Goal: Information Seeking & Learning: Learn about a topic

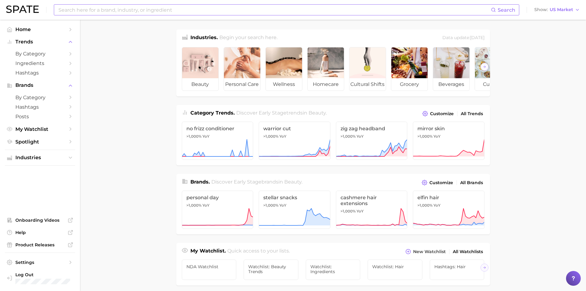
click at [96, 12] on input at bounding box center [274, 10] width 433 height 10
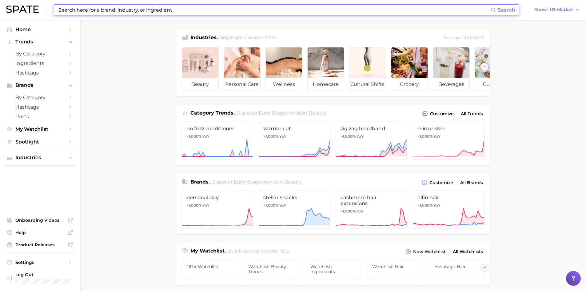
paste input "Capryloyl Glycerin/​Sebacic Acid Copolymer"
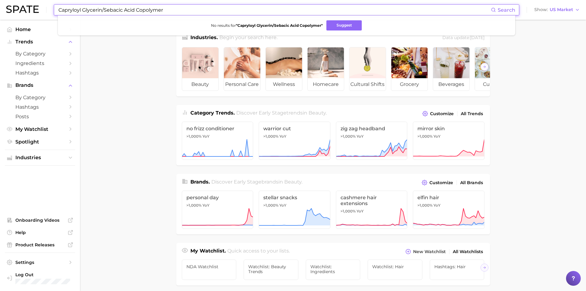
drag, startPoint x: 102, startPoint y: 10, endPoint x: 189, endPoint y: 8, distance: 87.1
click at [189, 8] on input "Capryloyl Glycerin/​Sebacic Acid Copolymer" at bounding box center [274, 10] width 433 height 10
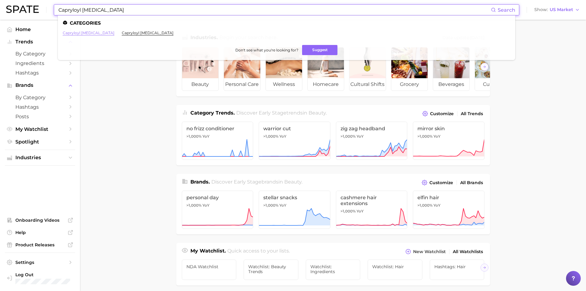
type input "Capryloyl Glycerin"
click at [85, 34] on link "capryloyl glycerin" at bounding box center [89, 32] width 52 height 5
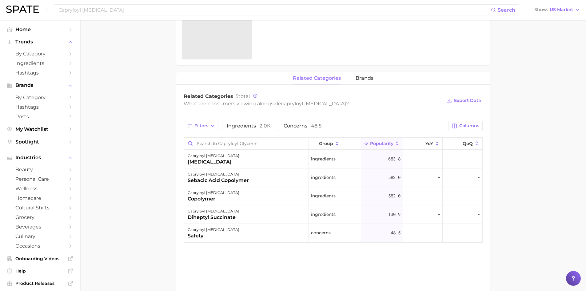
scroll to position [215, 0]
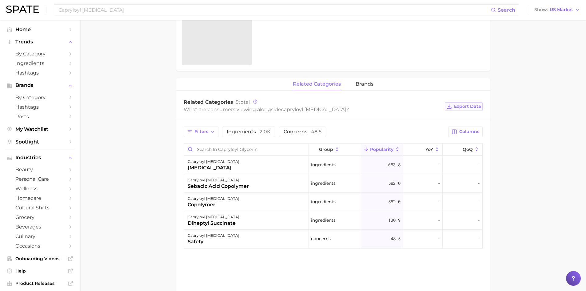
click at [468, 107] on span "Export Data" at bounding box center [467, 106] width 27 height 5
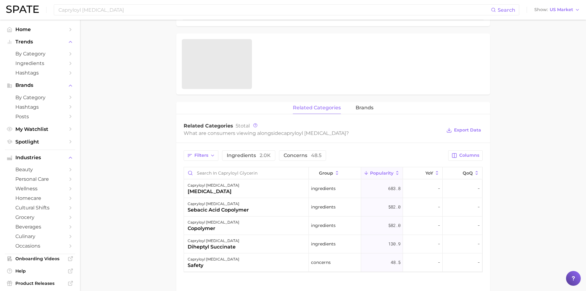
scroll to position [185, 0]
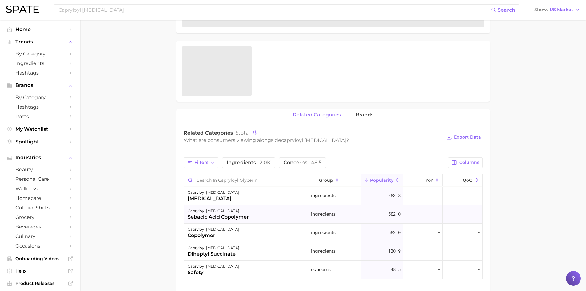
click at [249, 217] on div "capryloyl glycerin sebacic acid copolymer" at bounding box center [246, 214] width 125 height 18
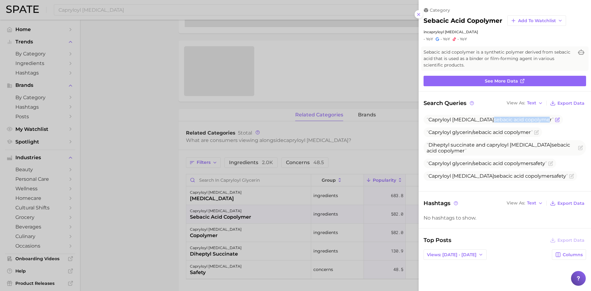
drag, startPoint x: 473, startPoint y: 121, endPoint x: 530, endPoint y: 121, distance: 56.6
click at [530, 120] on span "Capryloyl glycerin sebacic acid copolymer" at bounding box center [489, 120] width 127 height 6
click at [531, 121] on span "copolymer" at bounding box center [538, 120] width 27 height 6
copy span "sebacic acid copolymer"
click at [128, 149] on div at bounding box center [295, 145] width 591 height 291
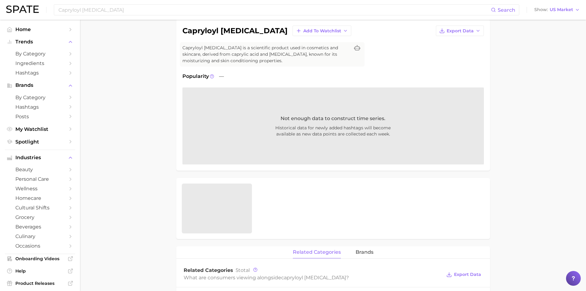
scroll to position [0, 0]
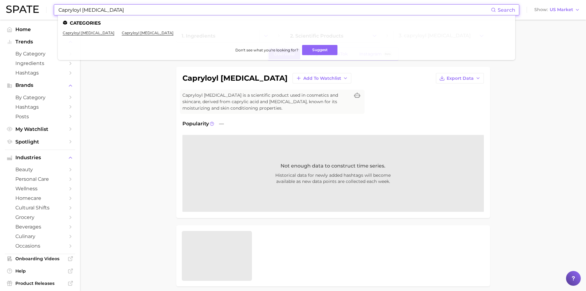
drag, startPoint x: 108, startPoint y: 10, endPoint x: 35, endPoint y: 3, distance: 73.5
click at [34, 3] on div "Capryloyl Glycerin Search Categories capryloyl glycerin capryloyl glycine Don't…" at bounding box center [293, 10] width 574 height 20
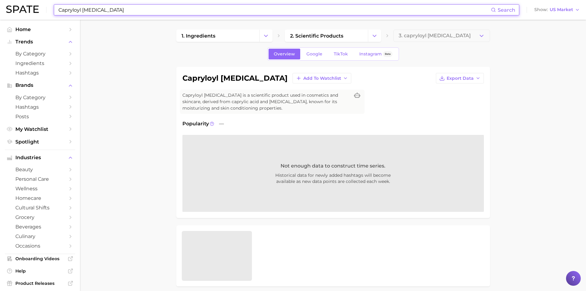
paste input "sebacic acid copolymer"
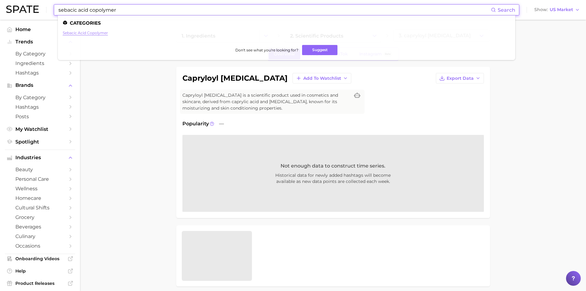
type input "sebacic acid copolymer"
click at [74, 34] on link "sebacic acid copolymer" at bounding box center [85, 32] width 45 height 5
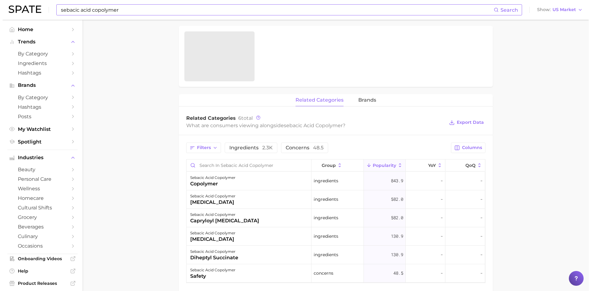
scroll to position [215, 0]
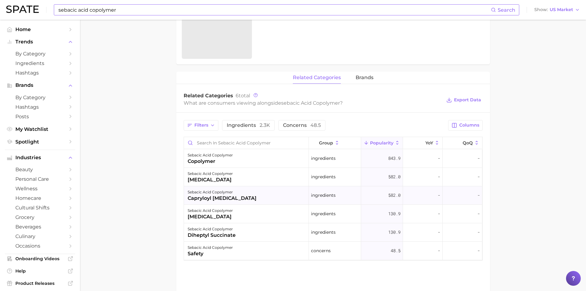
click at [218, 199] on div "capryloyl glycerin" at bounding box center [222, 197] width 69 height 7
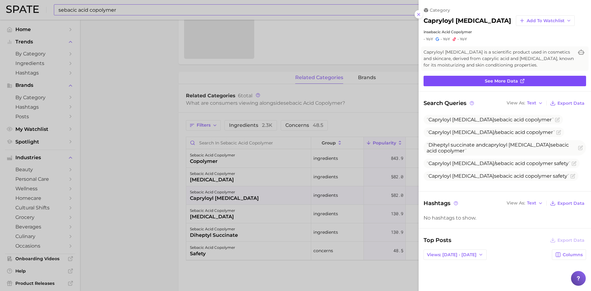
click at [495, 82] on span "See more data" at bounding box center [500, 80] width 33 height 5
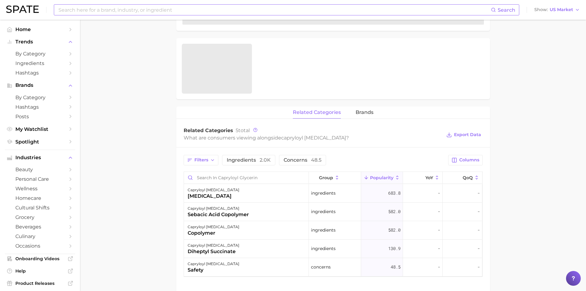
scroll to position [215, 0]
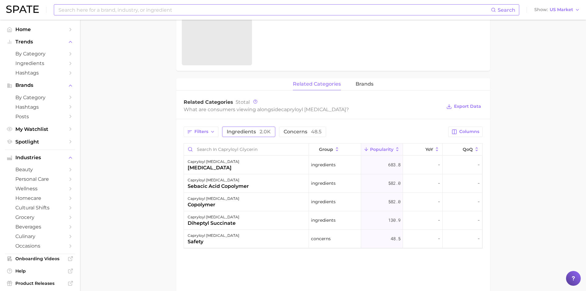
click at [251, 131] on span "ingredients 2.0k" at bounding box center [249, 131] width 44 height 5
click at [274, 132] on icon "button" at bounding box center [277, 132] width 6 height 6
click at [296, 134] on button "concerns 48.5" at bounding box center [302, 131] width 47 height 10
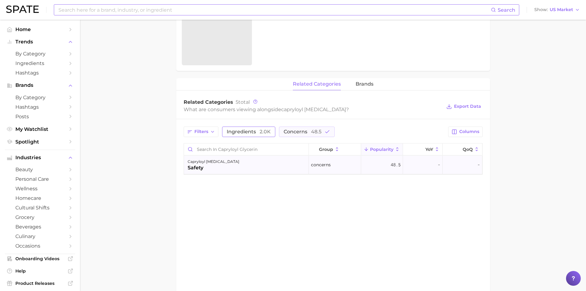
click at [323, 165] on span "concerns" at bounding box center [321, 164] width 20 height 7
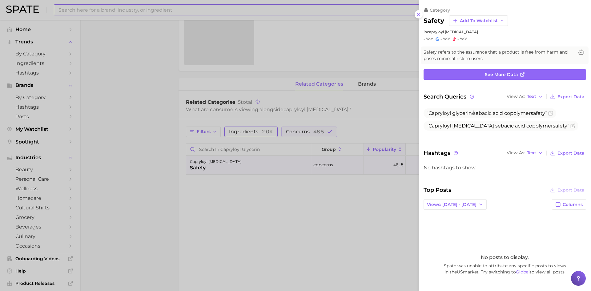
click at [419, 15] on line at bounding box center [418, 14] width 2 height 2
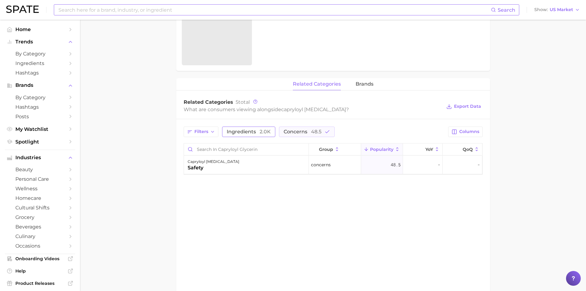
click at [325, 133] on icon "button" at bounding box center [328, 132] width 6 height 6
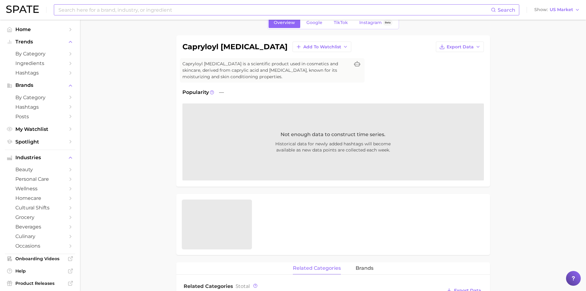
scroll to position [31, 0]
click at [281, 135] on span "Not enough data to construct time series." at bounding box center [333, 134] width 105 height 7
drag, startPoint x: 276, startPoint y: 144, endPoint x: 391, endPoint y: 152, distance: 115.3
click at [391, 151] on span "Historical data for newly added hashtags will become available as new data poin…" at bounding box center [333, 147] width 197 height 12
copy span "Historical data for newly added hashtags will become available as new data poin…"
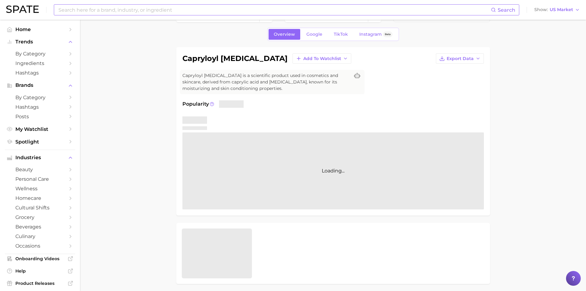
scroll to position [0, 0]
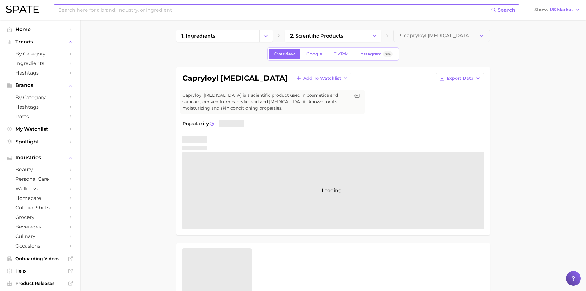
click at [117, 12] on input at bounding box center [274, 10] width 433 height 10
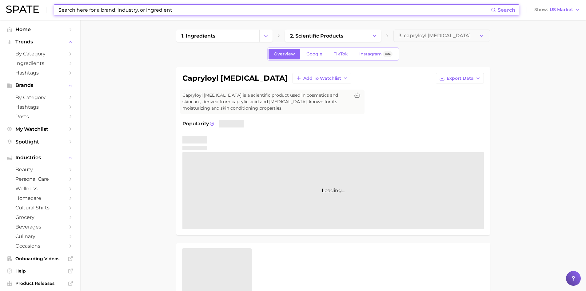
paste input "Glycine"
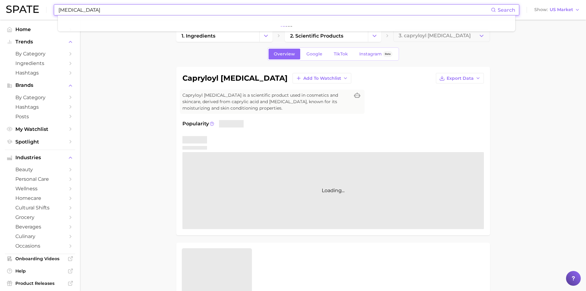
type input "Glycine"
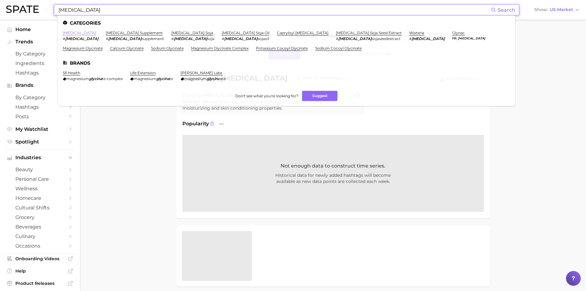
click at [71, 34] on link "glycine" at bounding box center [79, 32] width 33 height 5
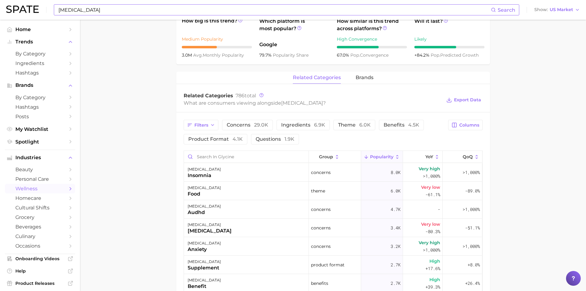
scroll to position [246, 0]
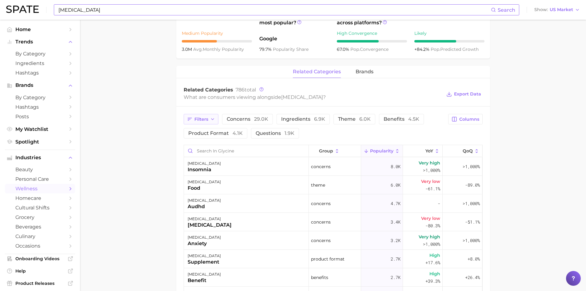
click at [208, 119] on button "Filters" at bounding box center [201, 119] width 35 height 10
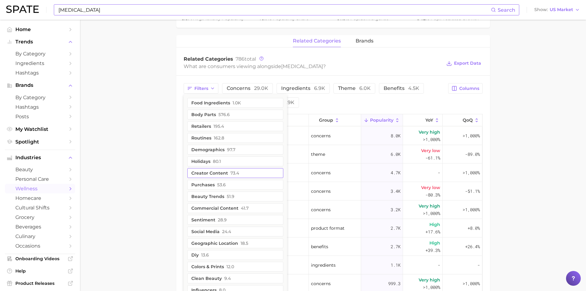
scroll to position [308, 0]
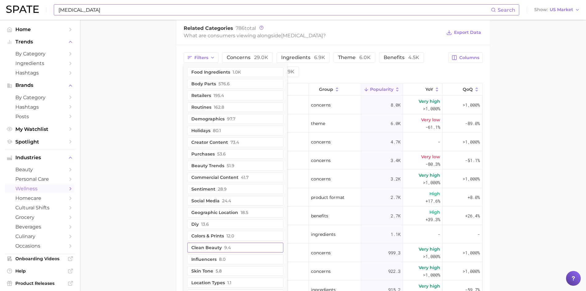
click at [212, 248] on button "clean beauty 9.4" at bounding box center [235, 247] width 96 height 10
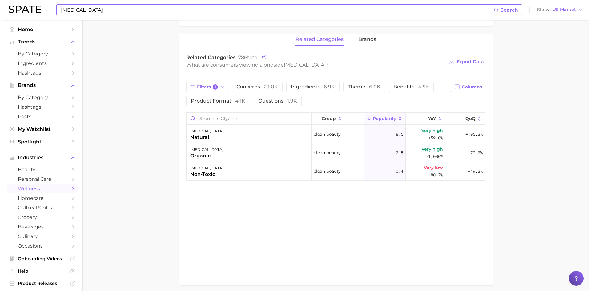
scroll to position [273, 0]
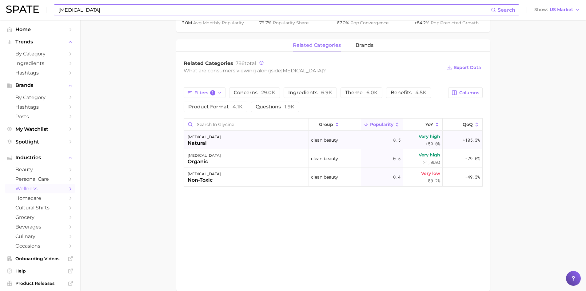
click at [393, 141] on span "8.5" at bounding box center [396, 139] width 7 height 7
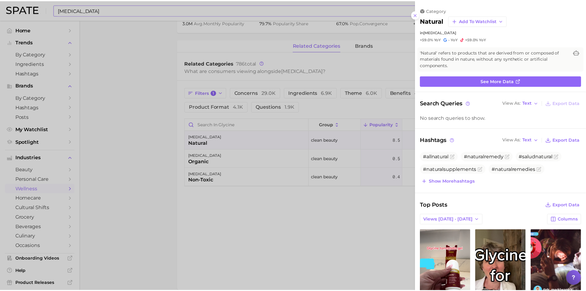
scroll to position [0, 0]
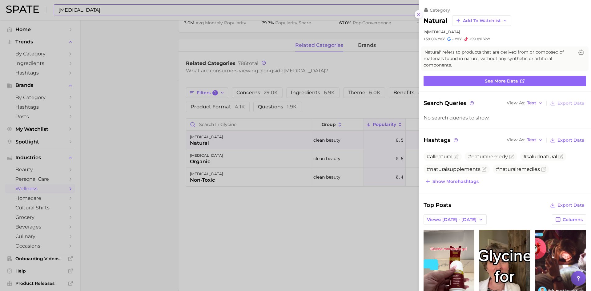
click at [420, 14] on icon at bounding box center [418, 14] width 5 height 5
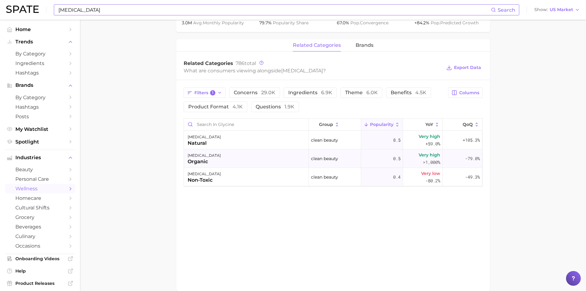
click at [382, 160] on div "0.5" at bounding box center [382, 158] width 42 height 18
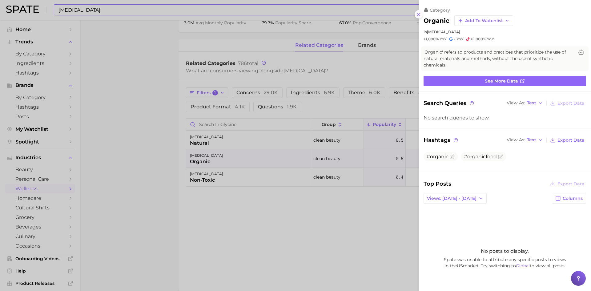
click at [419, 15] on line at bounding box center [418, 14] width 2 height 2
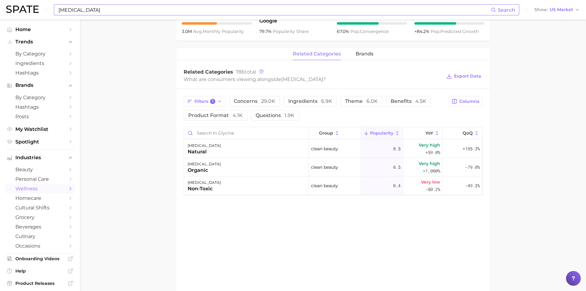
scroll to position [242, 0]
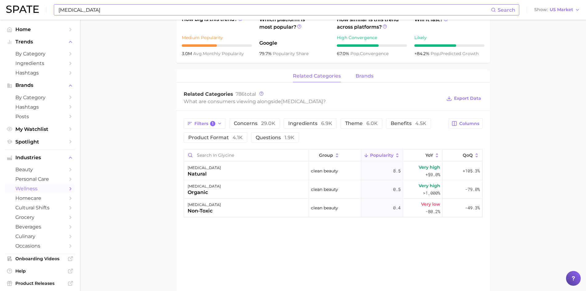
click at [358, 76] on span "brands" at bounding box center [365, 76] width 18 height 6
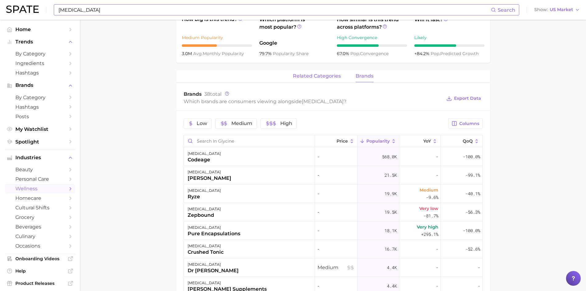
click at [319, 77] on span "related categories" at bounding box center [317, 76] width 48 height 6
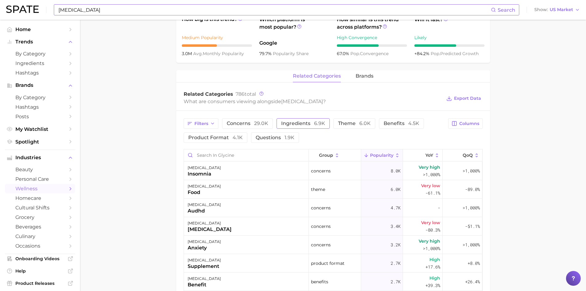
click at [295, 123] on span "ingredients 6.9k" at bounding box center [303, 123] width 44 height 5
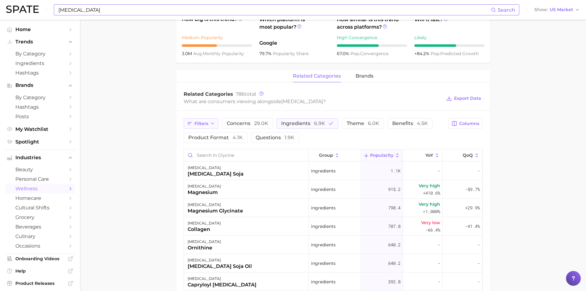
click at [213, 124] on icon "button" at bounding box center [212, 123] width 5 height 5
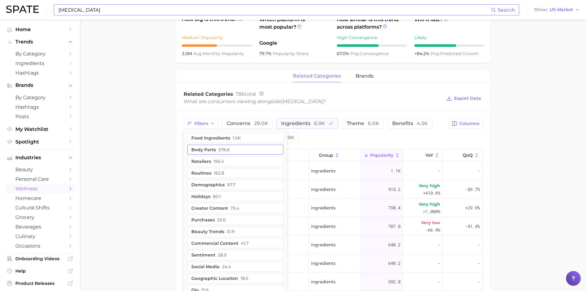
click at [201, 150] on button "body parts 576.6" at bounding box center [235, 150] width 96 height 10
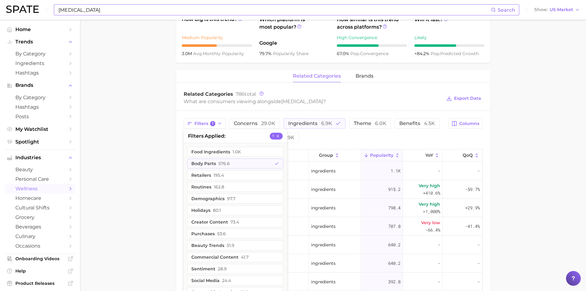
click at [154, 162] on main "1. supplements & ingestibles 2. supplements 3. longevity supplements 4. glycine…" at bounding box center [333, 128] width 506 height 700
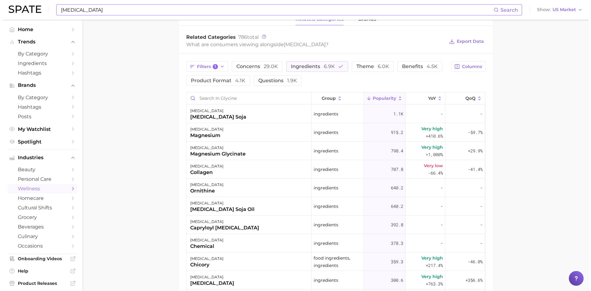
scroll to position [303, 0]
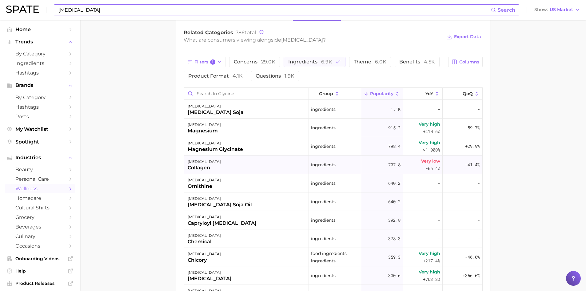
click at [194, 168] on div "collagen" at bounding box center [204, 167] width 33 height 7
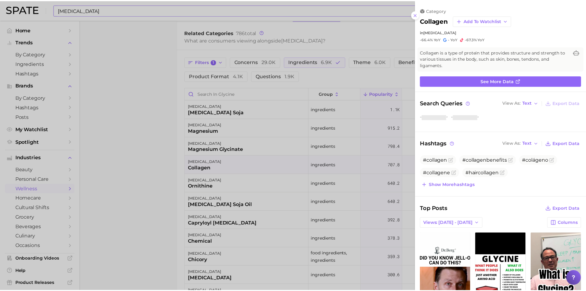
scroll to position [0, 0]
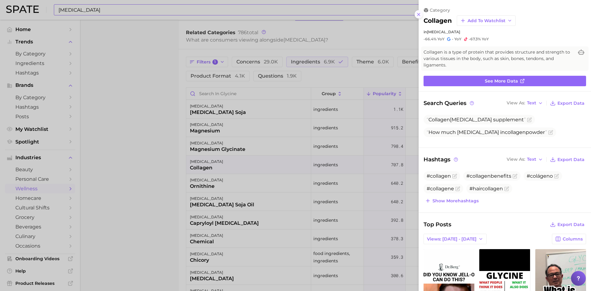
click at [417, 15] on icon at bounding box center [418, 14] width 5 height 5
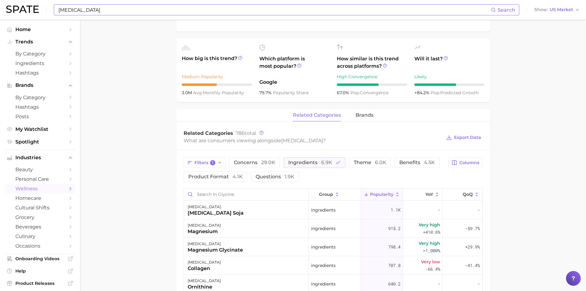
scroll to position [180, 0]
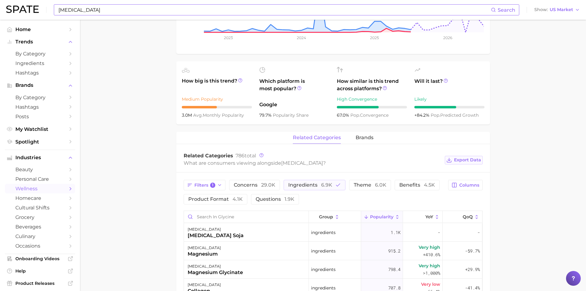
click at [452, 160] on icon at bounding box center [449, 160] width 6 height 6
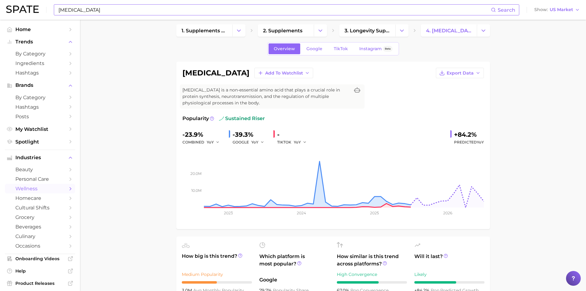
scroll to position [0, 0]
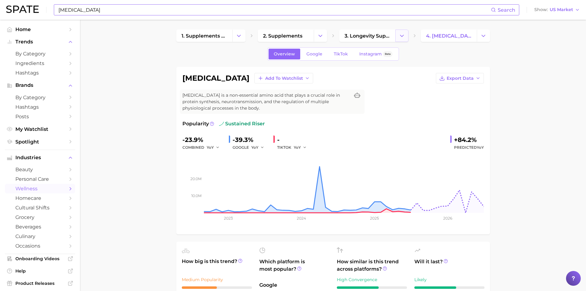
click at [401, 36] on icon "Change Category" at bounding box center [402, 36] width 6 height 6
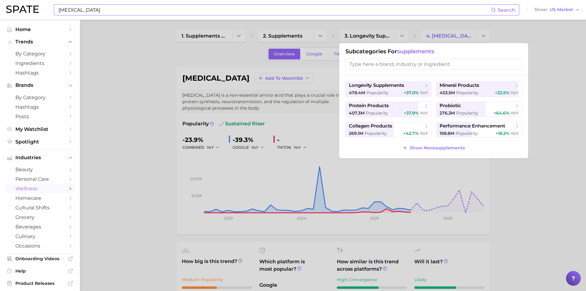
click at [320, 36] on div at bounding box center [293, 145] width 586 height 291
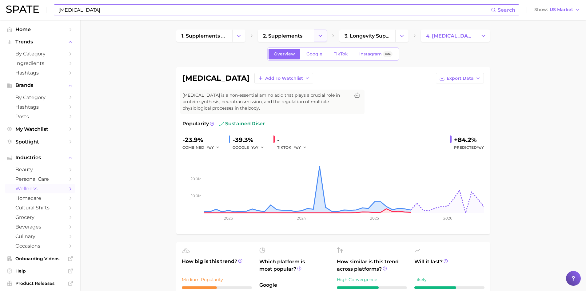
click at [317, 36] on icon "Change Category" at bounding box center [320, 36] width 6 height 6
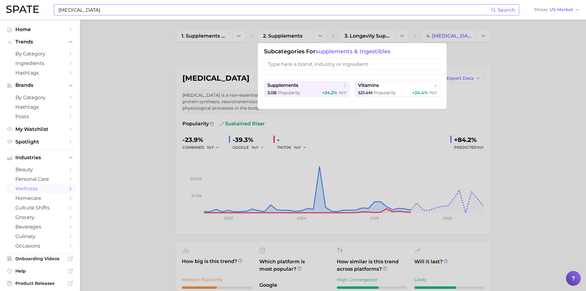
click at [236, 36] on div at bounding box center [293, 145] width 586 height 291
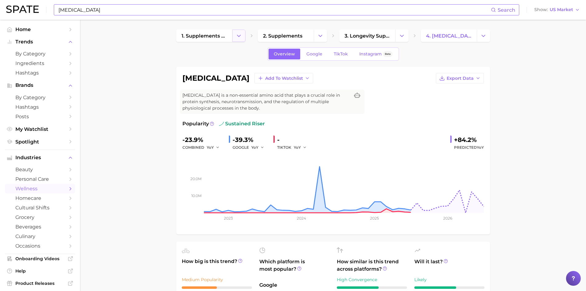
click at [237, 36] on icon "Change Category" at bounding box center [239, 36] width 6 height 6
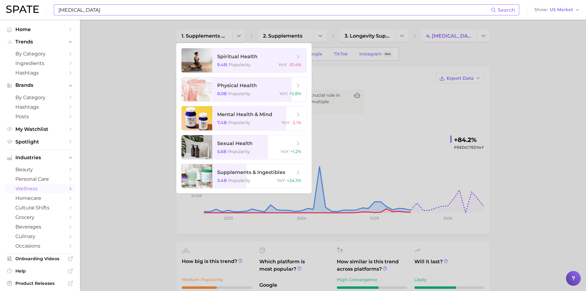
click at [132, 64] on div at bounding box center [293, 145] width 586 height 291
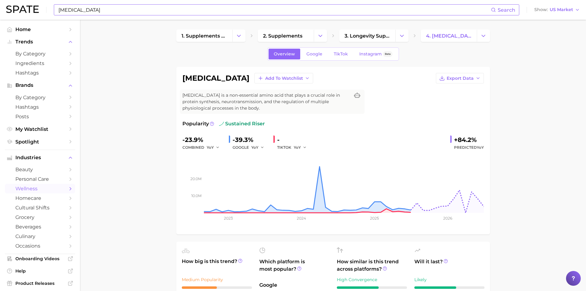
click at [103, 9] on input "Glycine" at bounding box center [274, 10] width 433 height 10
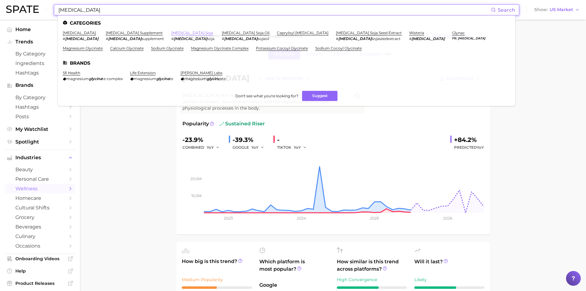
click at [171, 34] on link "glycine soja" at bounding box center [192, 32] width 42 height 5
